Goal: Information Seeking & Learning: Learn about a topic

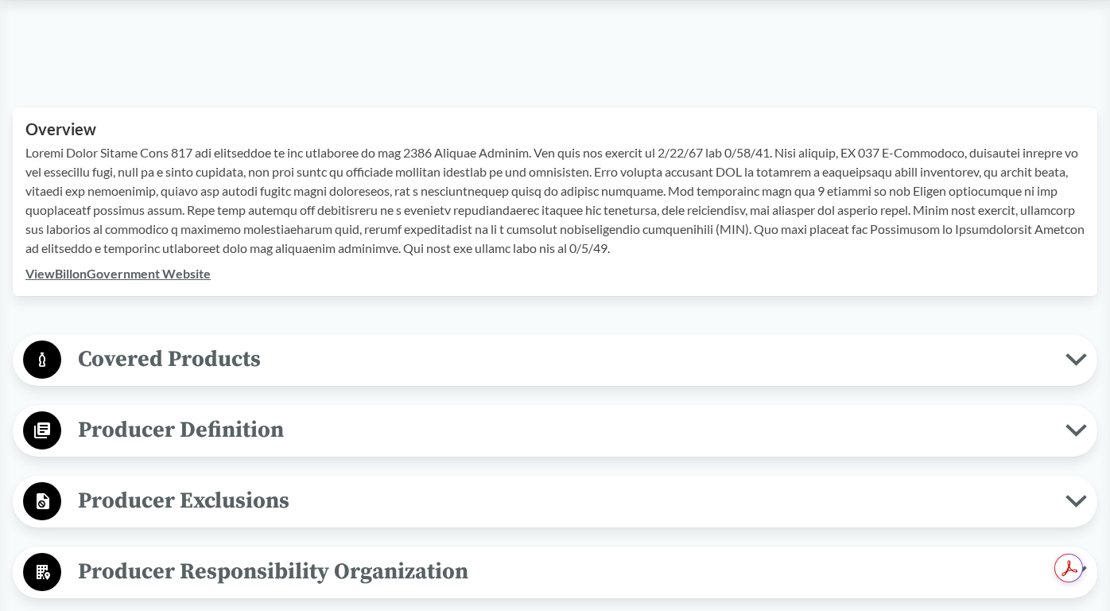
scroll to position [456, 0]
click at [312, 369] on span "Covered Products" at bounding box center [563, 358] width 1004 height 36
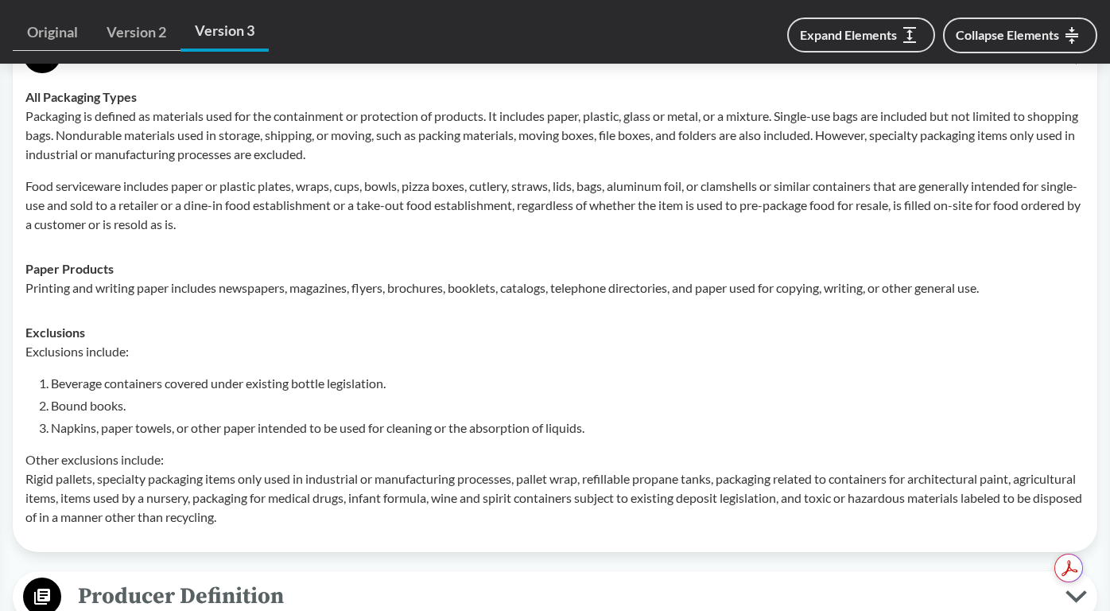
scroll to position [1078, 0]
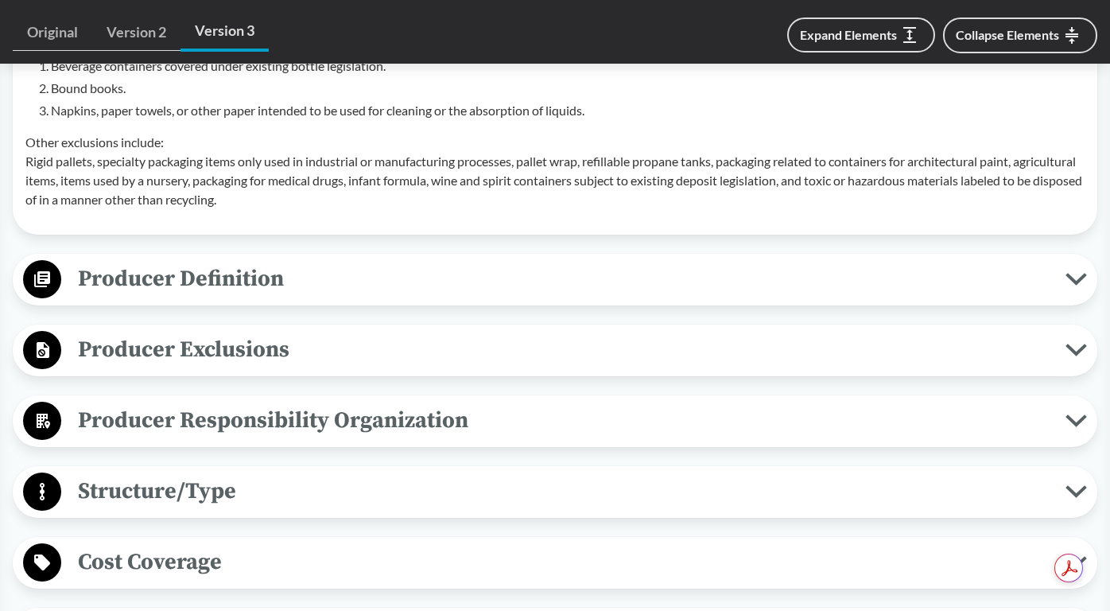
click at [283, 284] on span "Producer Definition" at bounding box center [563, 279] width 1004 height 36
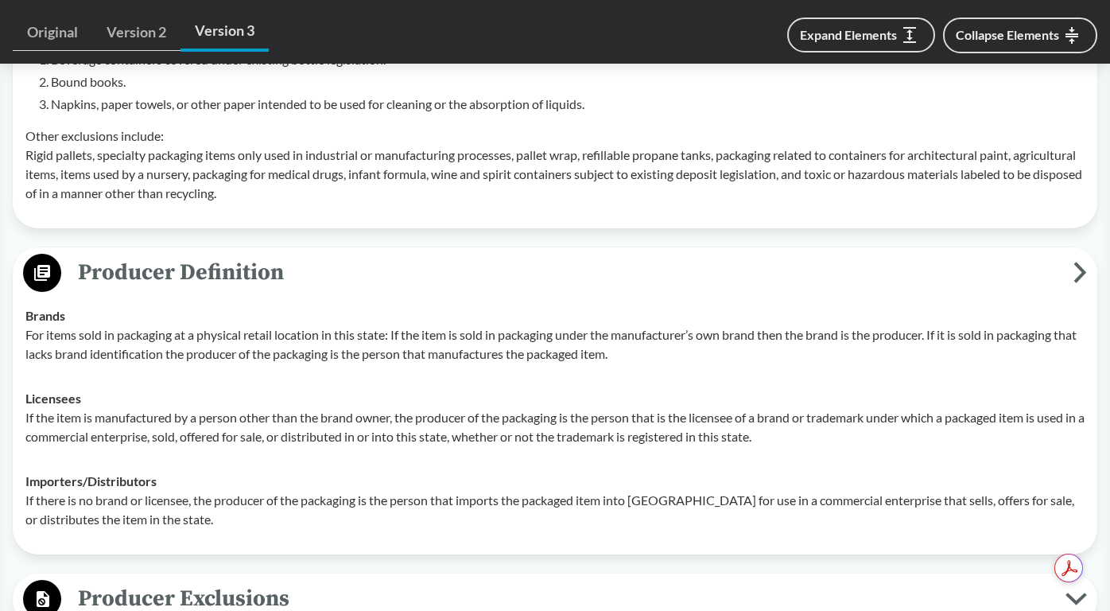
scroll to position [1380, 0]
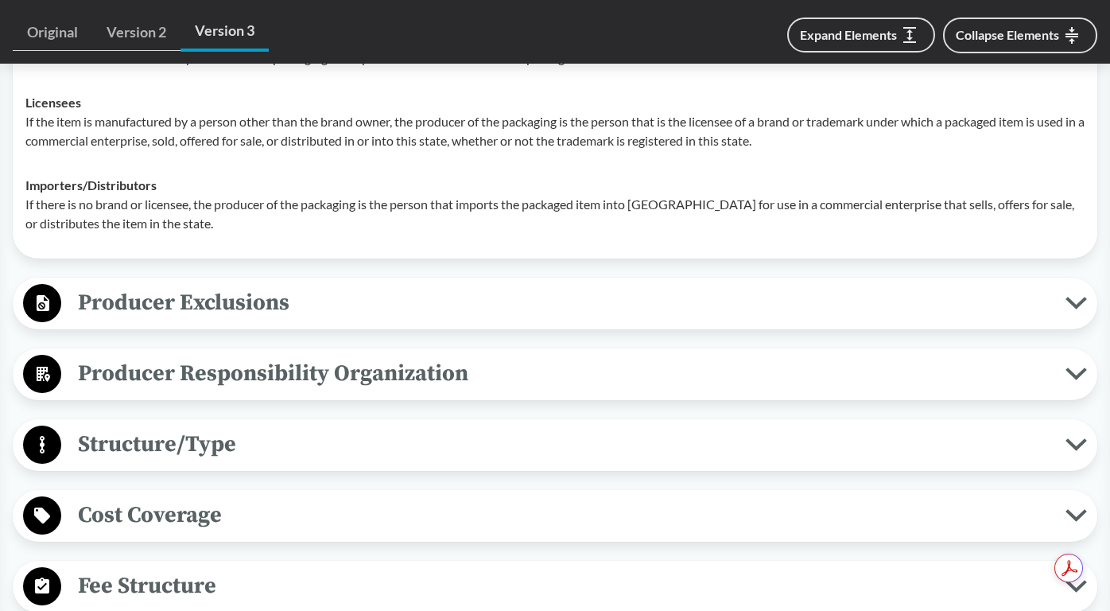
click at [289, 309] on span "Producer Exclusions" at bounding box center [563, 303] width 1004 height 36
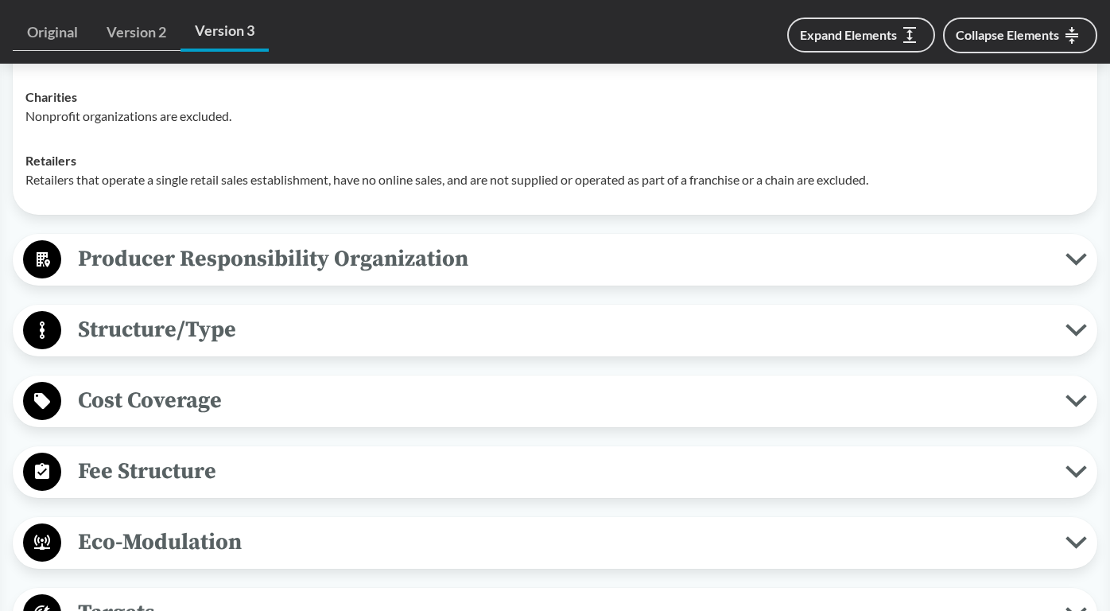
scroll to position [1778, 0]
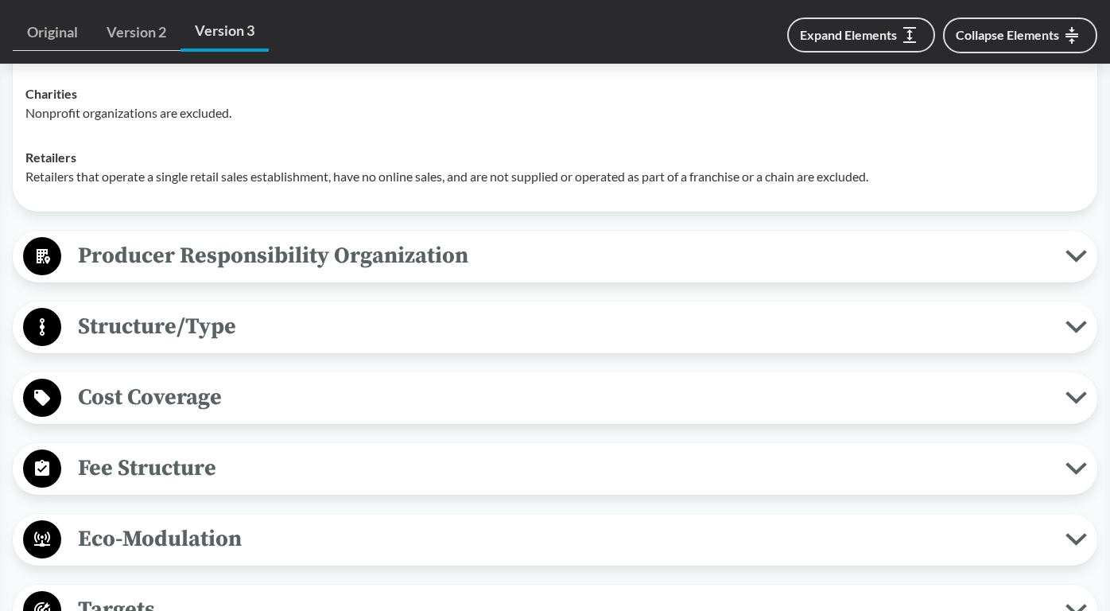
click at [372, 264] on span "Producer Responsibility Organization" at bounding box center [563, 256] width 1004 height 36
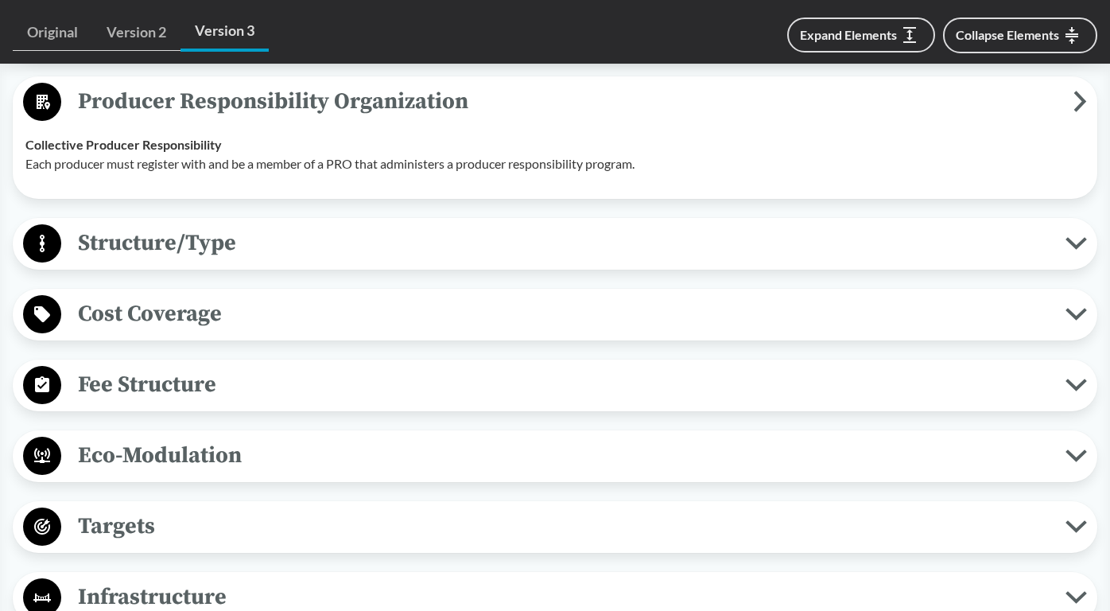
scroll to position [2101, 0]
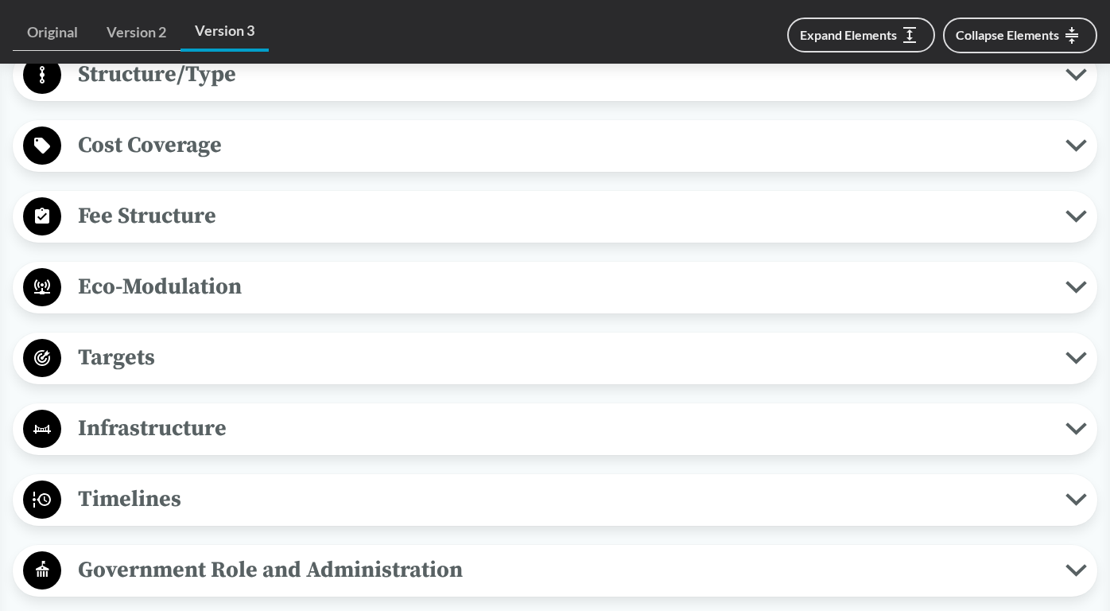
click at [288, 93] on button "Structure/Type" at bounding box center [554, 75] width 1073 height 41
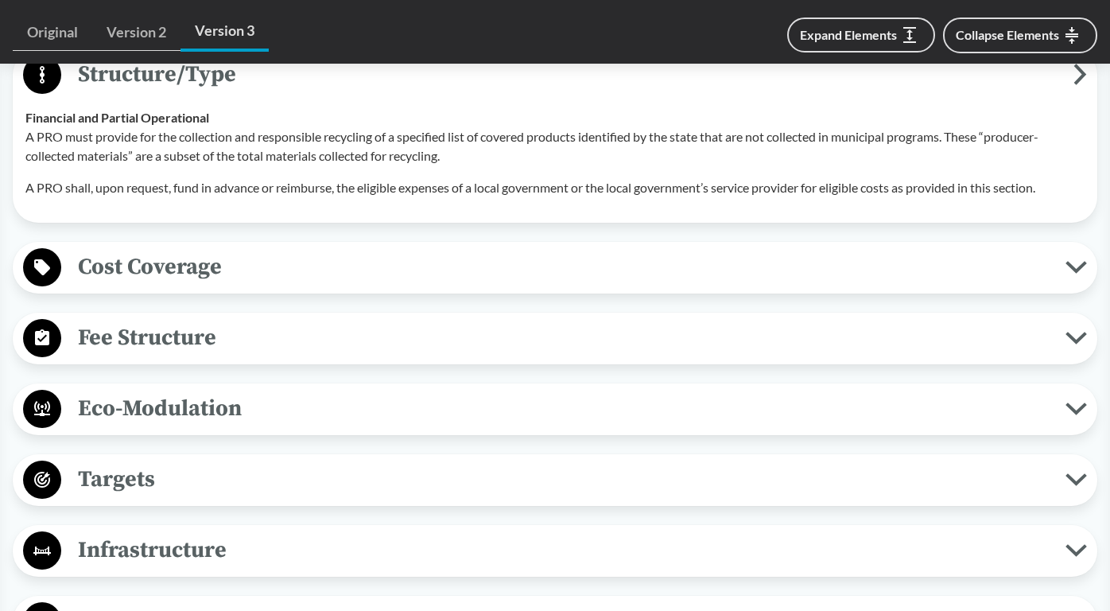
click at [301, 262] on span "Cost Coverage" at bounding box center [563, 267] width 1004 height 36
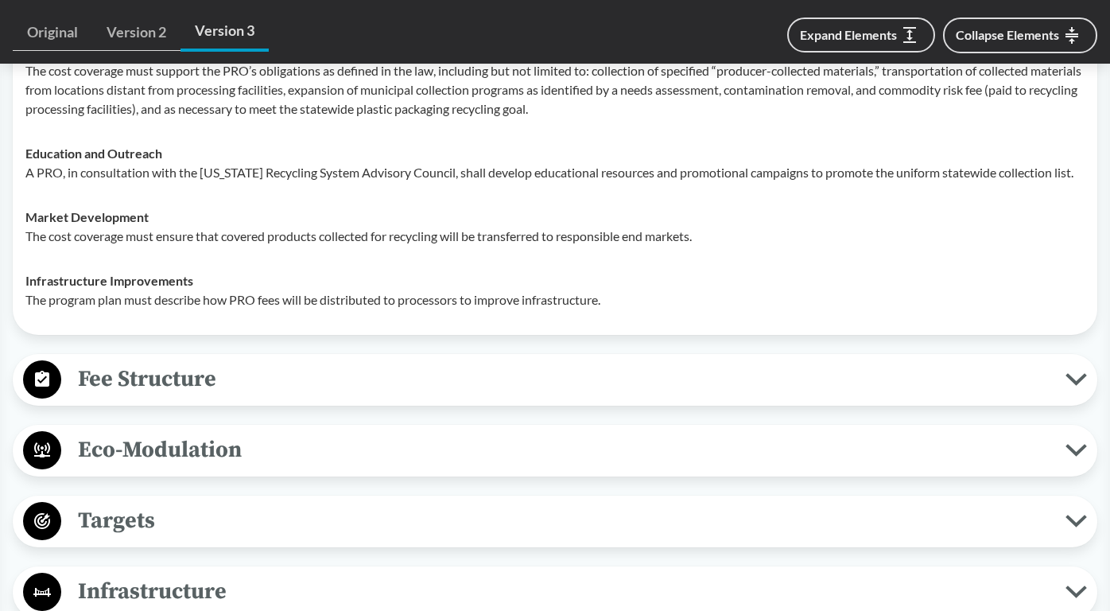
scroll to position [2420, 0]
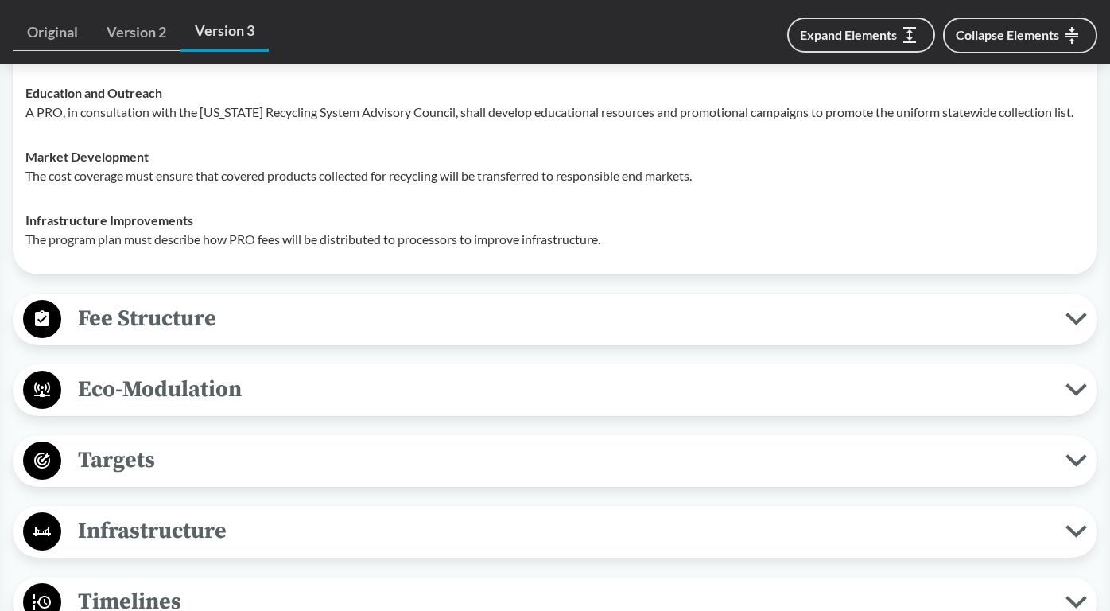
click at [397, 299] on button "Fee Structure" at bounding box center [554, 319] width 1073 height 41
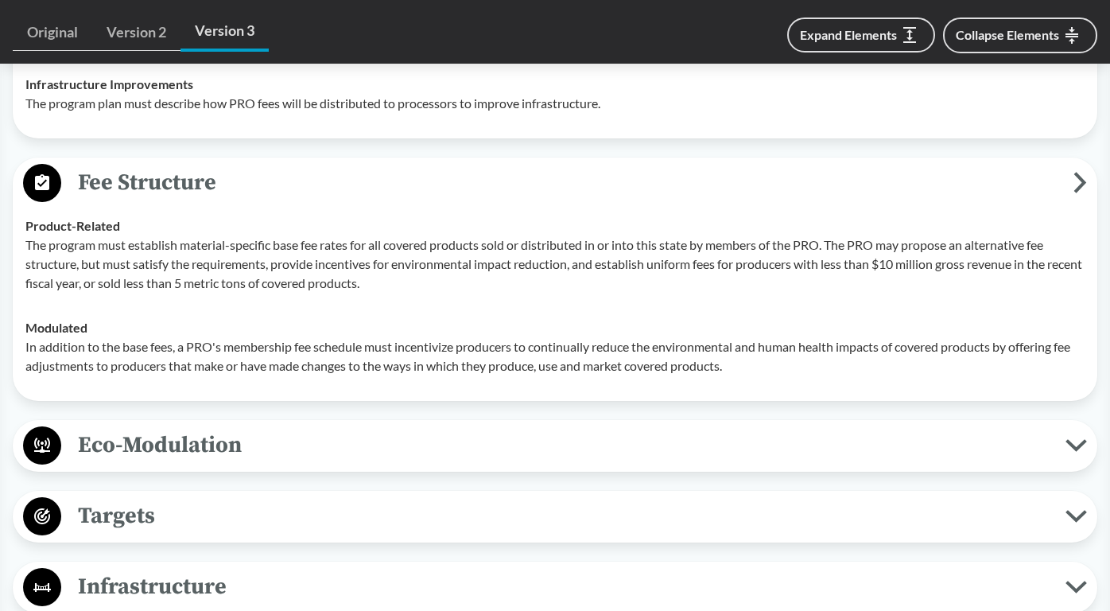
scroll to position [2728, 0]
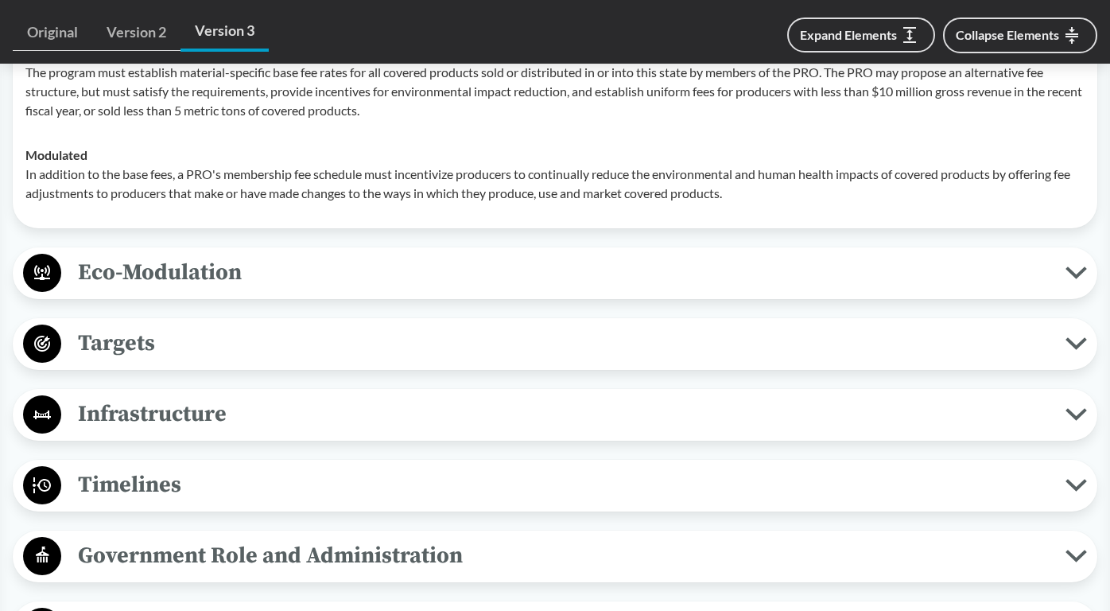
click at [377, 265] on span "Eco-Modulation" at bounding box center [563, 272] width 1004 height 36
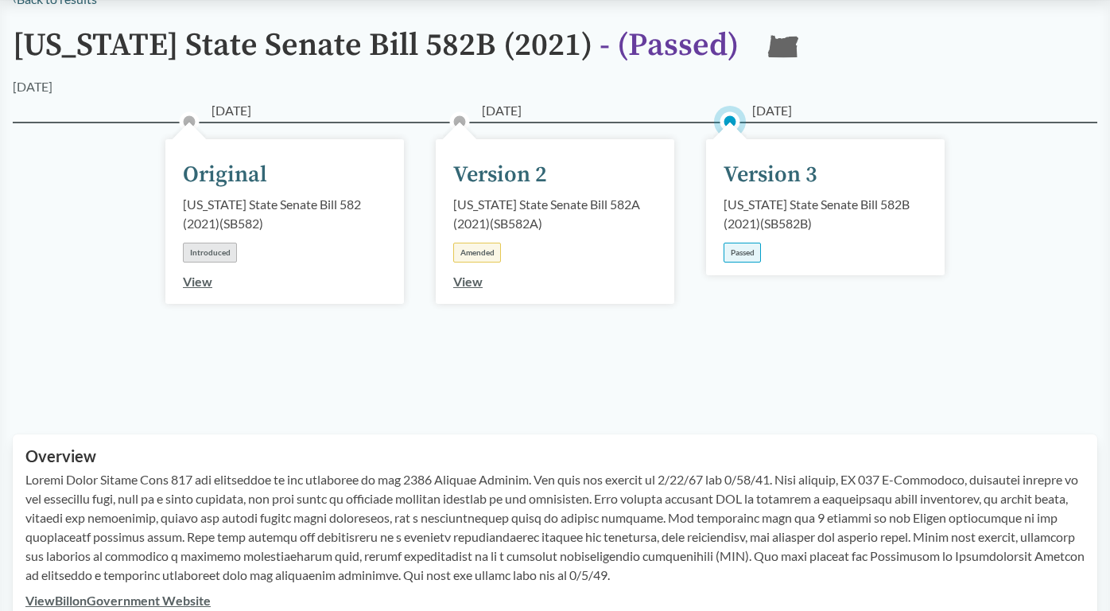
scroll to position [0, 0]
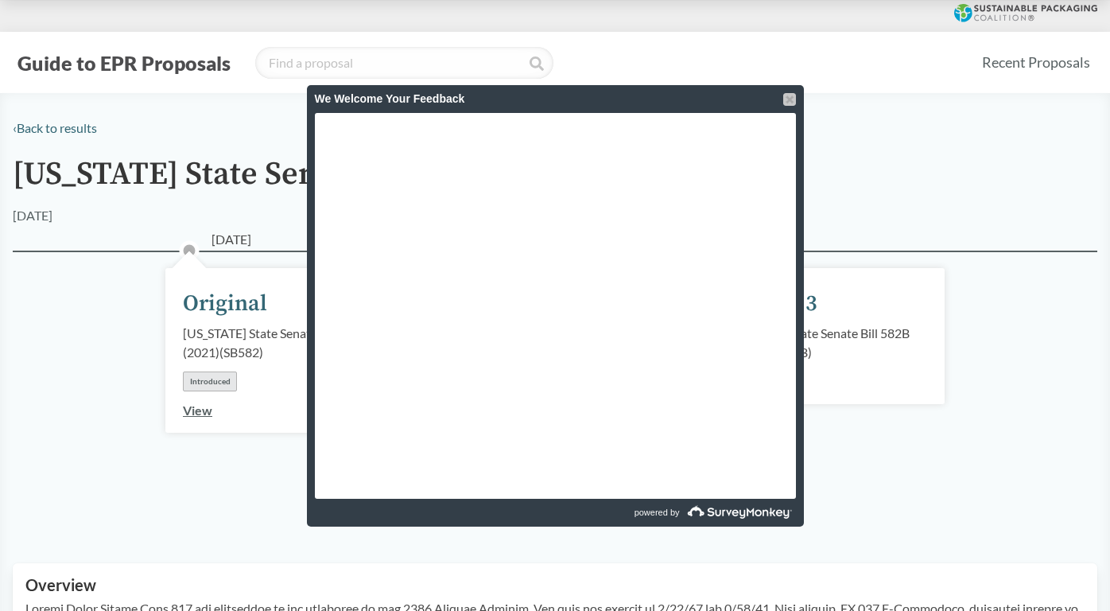
click at [785, 99] on div at bounding box center [789, 99] width 13 height 13
